Goal: Task Accomplishment & Management: Use online tool/utility

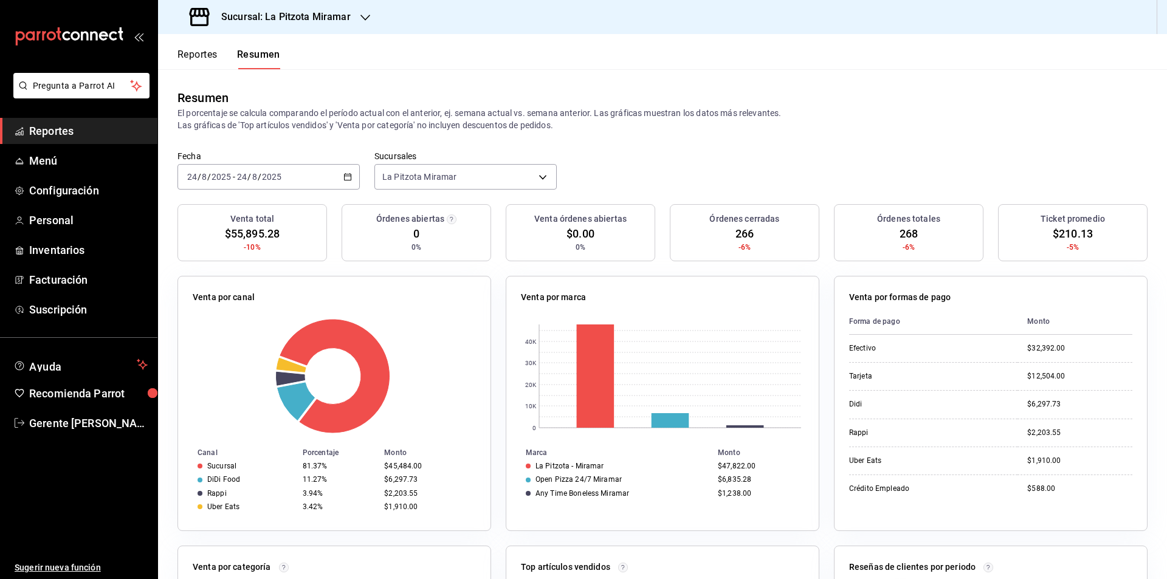
scroll to position [61, 0]
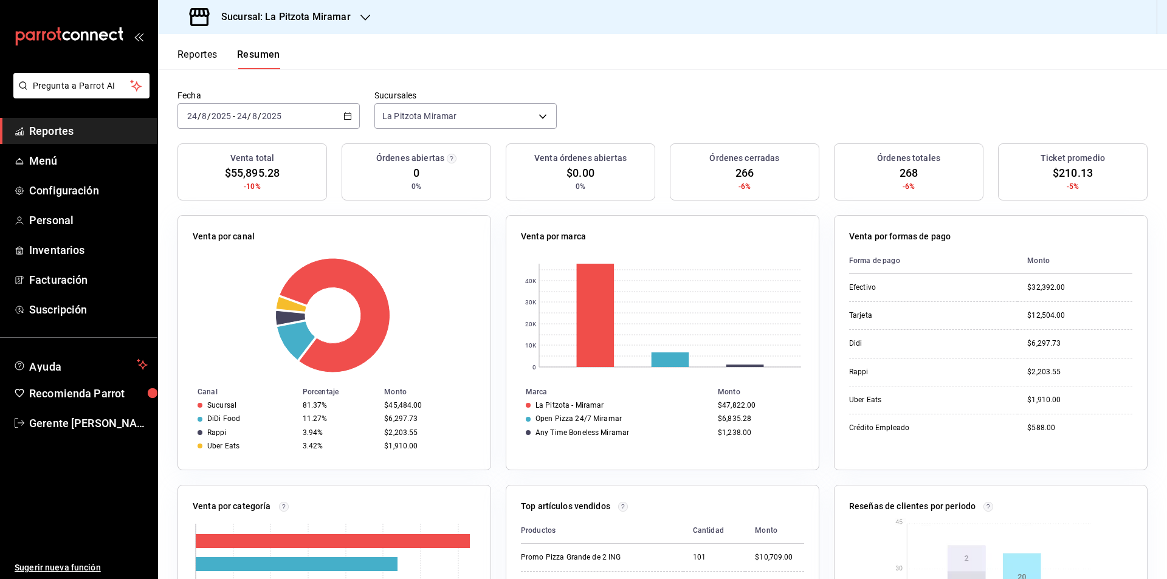
click at [217, 57] on button "Reportes" at bounding box center [197, 59] width 40 height 21
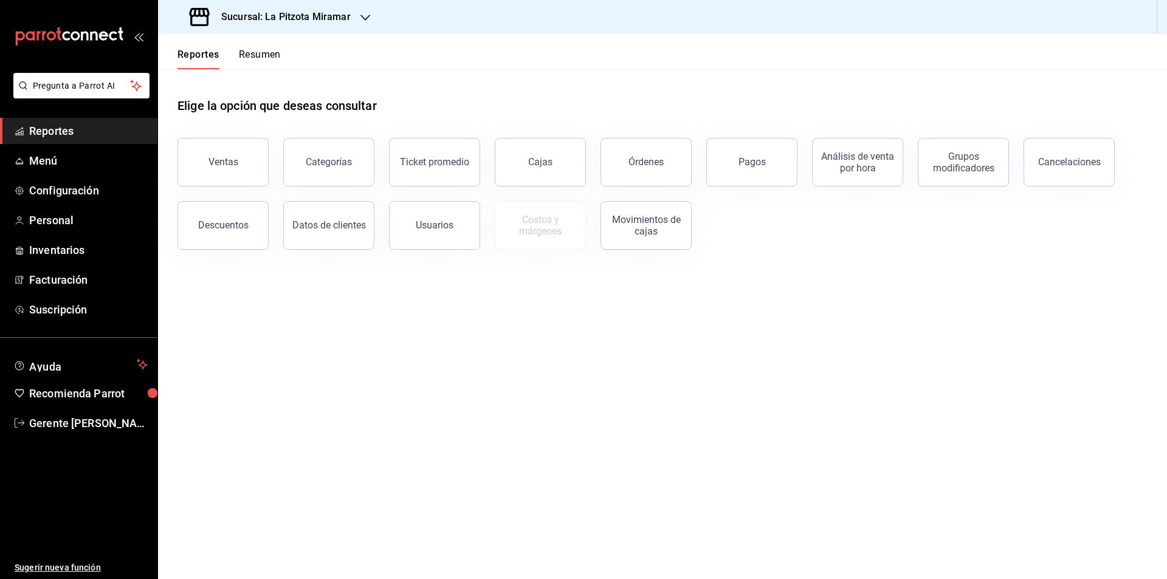
click at [361, 140] on button "Categorías" at bounding box center [328, 162] width 91 height 49
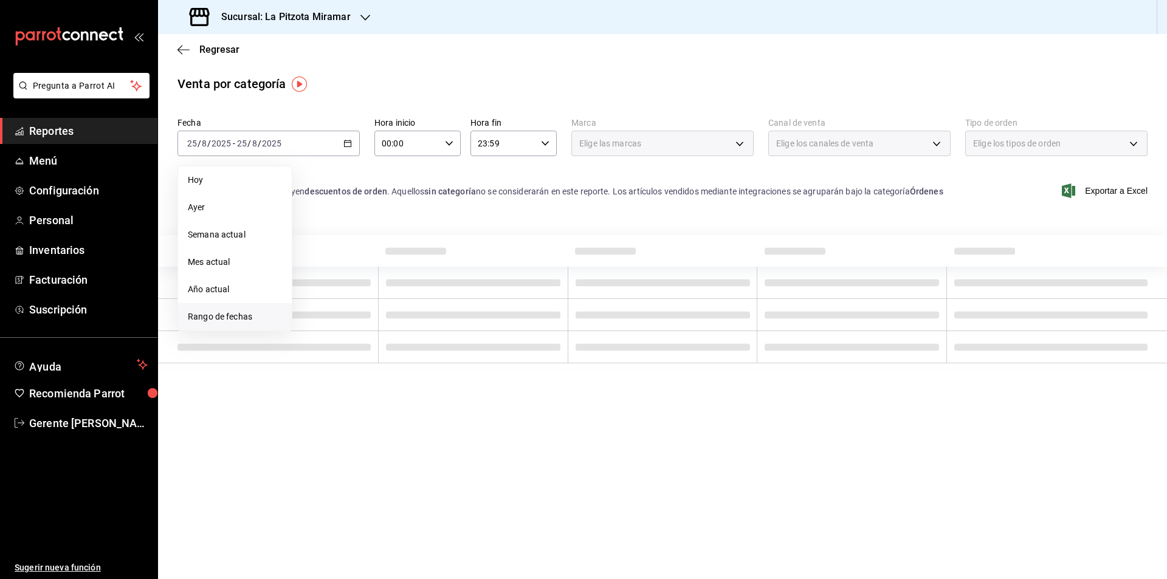
click at [225, 319] on span "Rango de fechas" at bounding box center [235, 317] width 94 height 13
click at [425, 177] on div "agosto de 2025 lun mar [PERSON_NAME] vie sáb dom 28 29 30 31 1 2 3 4 5 6 7 8 9 …" at bounding box center [382, 261] width 180 height 191
click at [427, 185] on icon "button" at bounding box center [426, 187] width 4 height 7
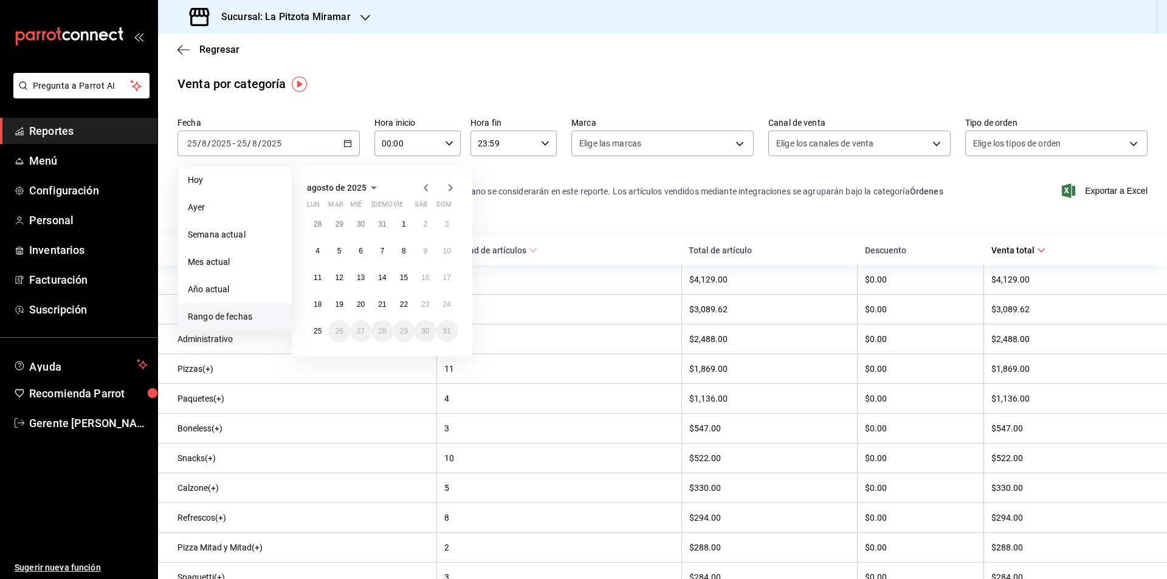
click at [421, 188] on icon "button" at bounding box center [426, 187] width 15 height 15
click at [346, 230] on button "1" at bounding box center [338, 229] width 21 height 22
click at [388, 334] on button "31" at bounding box center [381, 336] width 21 height 22
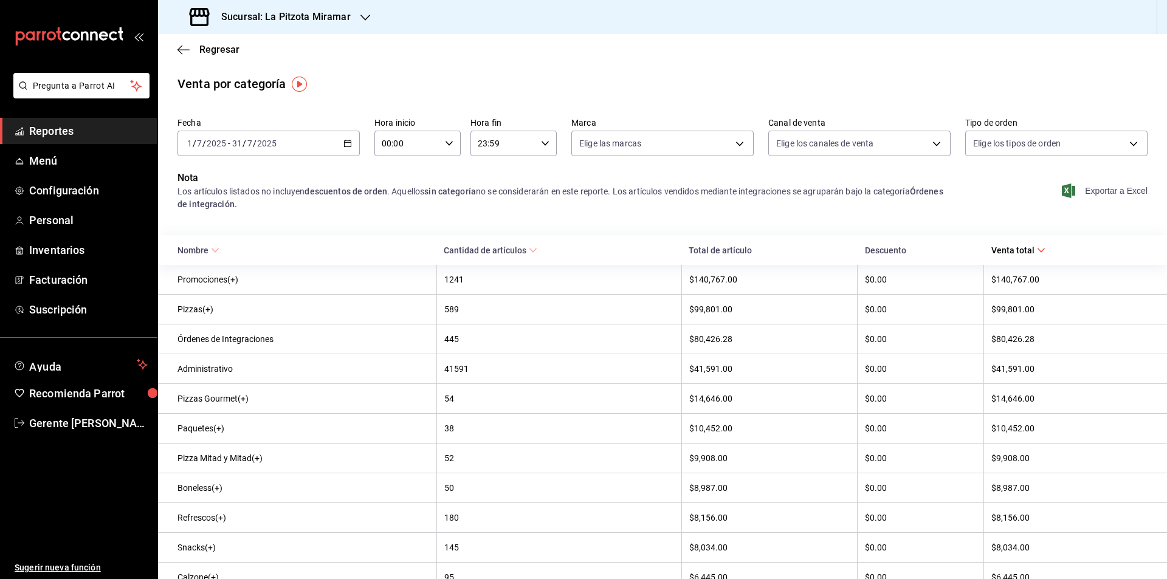
click at [1101, 189] on span "Exportar a Excel" at bounding box center [1105, 191] width 83 height 15
